Goal: Find specific page/section

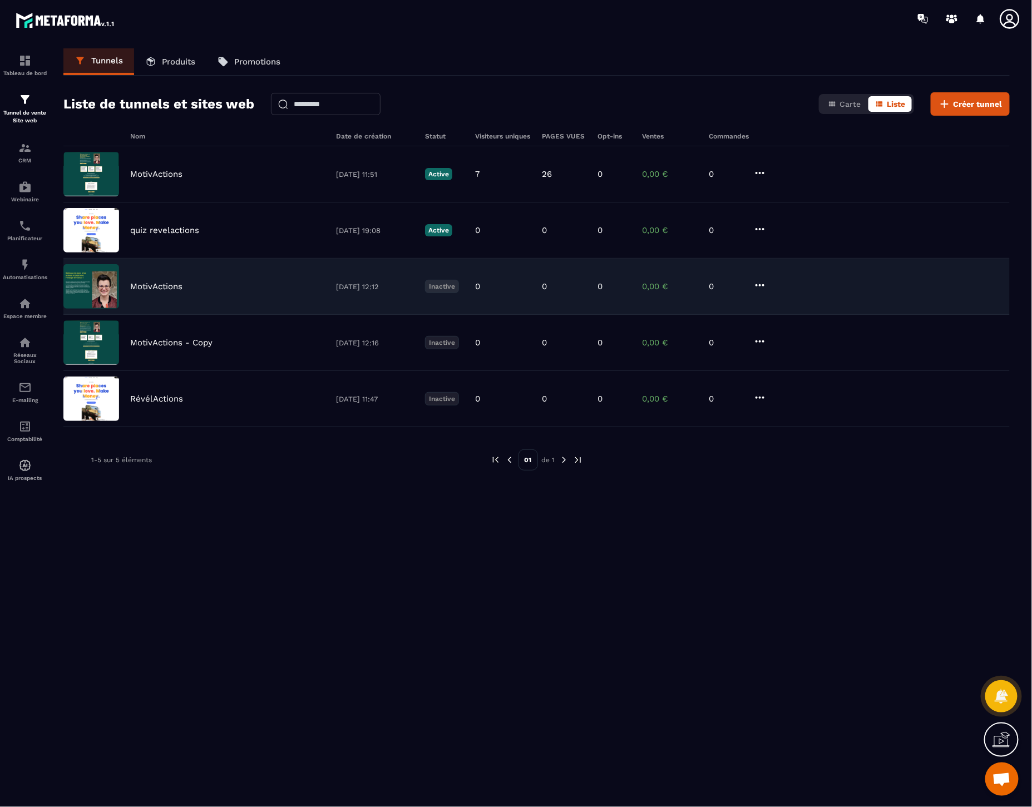
click at [163, 283] on p "MotivActions" at bounding box center [156, 286] width 52 height 10
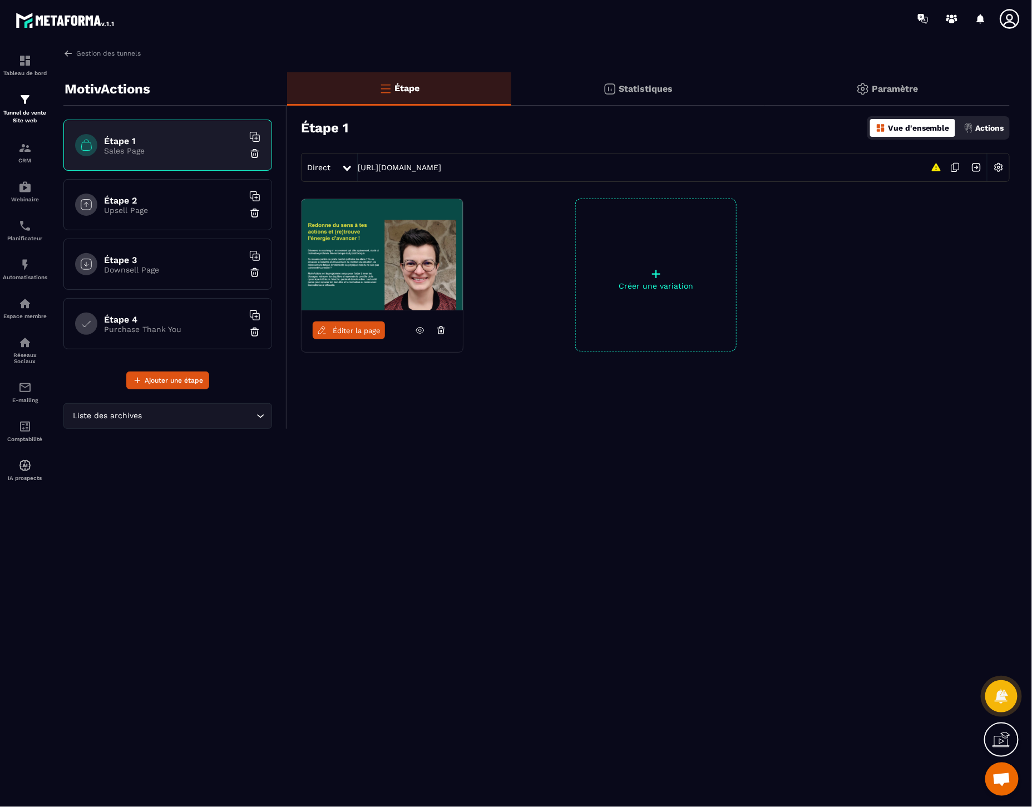
click at [363, 333] on span "Éditer la page" at bounding box center [357, 330] width 48 height 8
